Goal: Check status: Check status

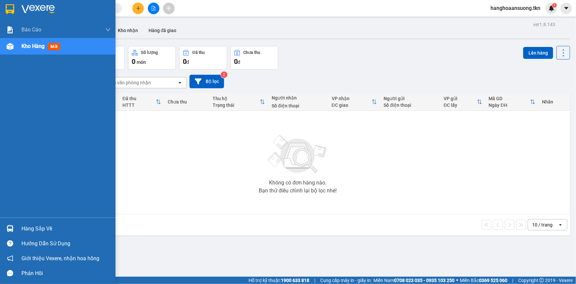
click at [52, 226] on div "Hàng sắp về" at bounding box center [65, 229] width 89 height 10
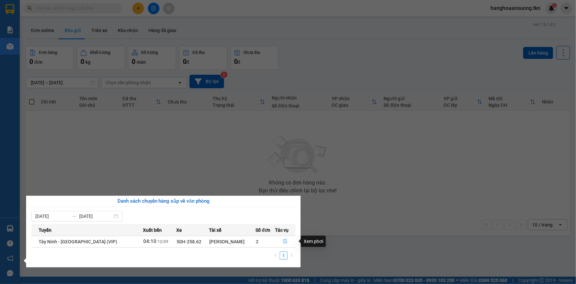
click at [283, 243] on icon "file-done" at bounding box center [285, 241] width 4 height 5
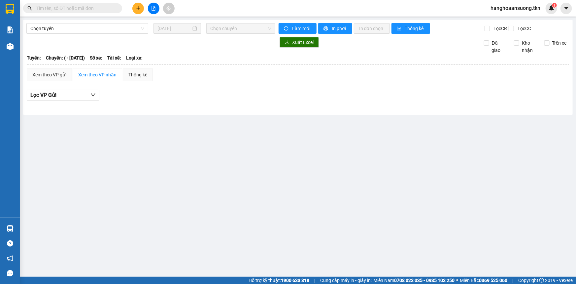
type input "[DATE]"
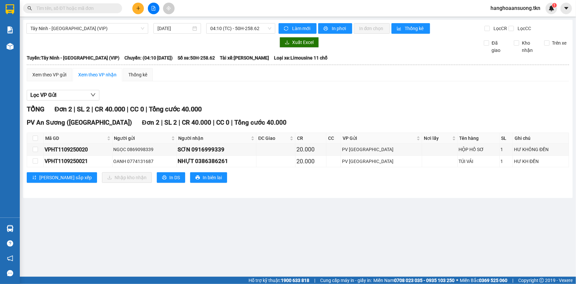
click at [330, 234] on main "Tây Ninh - [GEOGRAPHIC_DATA] (VIP) [DATE] 04:10 (TC) - 50H-258.62 Làm mới In ph…" at bounding box center [288, 138] width 576 height 276
